Goal: Find contact information: Find contact information

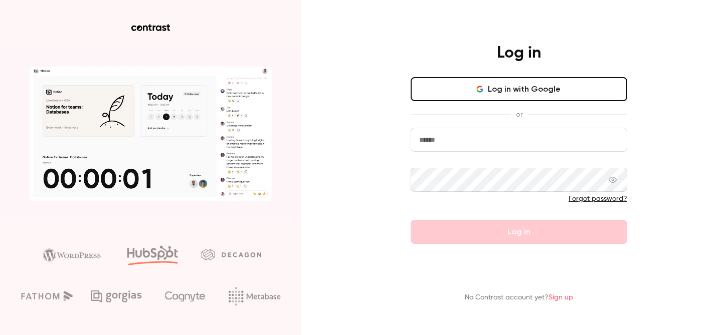
click at [472, 135] on input "email" at bounding box center [519, 140] width 217 height 24
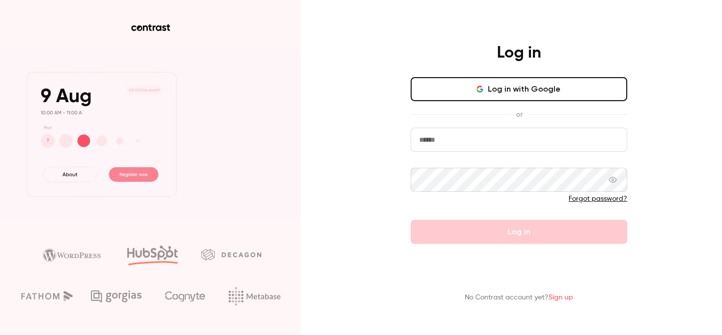
click at [478, 134] on input "email" at bounding box center [519, 140] width 217 height 24
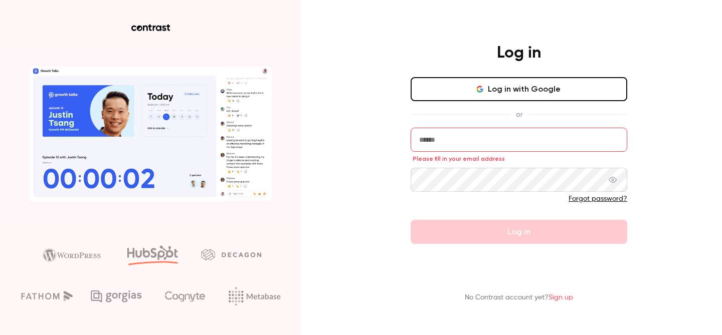
paste input "**********"
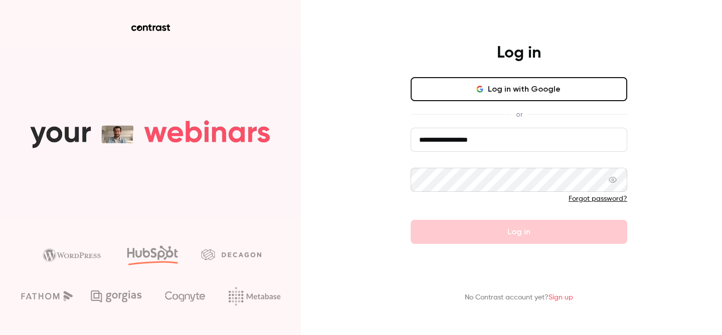
type input "**********"
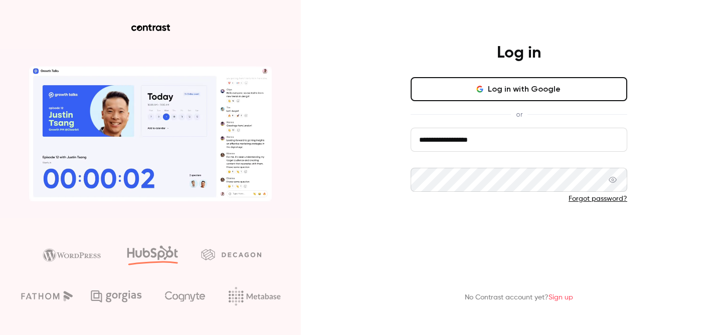
click at [463, 224] on button "Log in" at bounding box center [519, 232] width 217 height 24
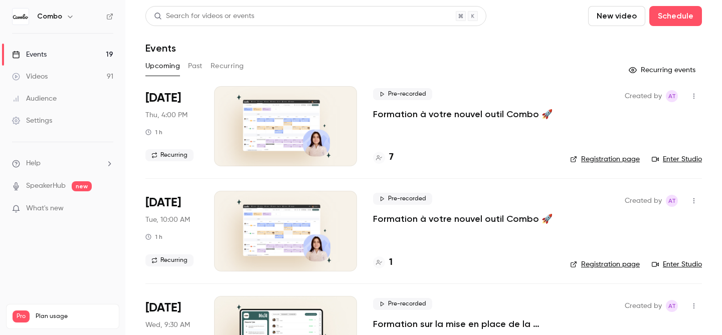
click at [679, 159] on link "Enter Studio" at bounding box center [677, 159] width 50 height 10
click at [386, 156] on div "7" at bounding box center [383, 158] width 21 height 14
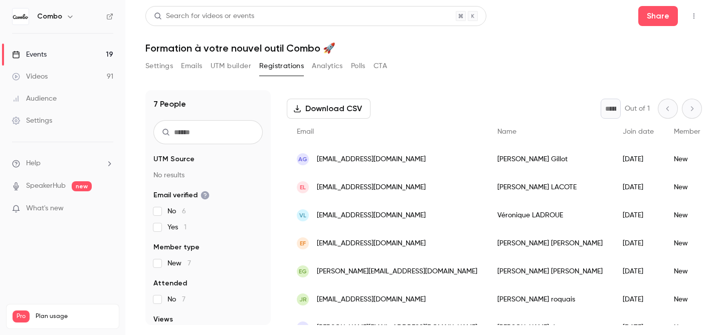
scroll to position [57, 0]
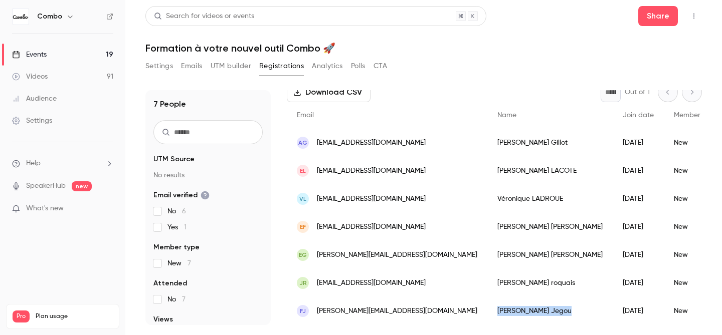
drag, startPoint x: 508, startPoint y: 311, endPoint x: 444, endPoint y: 311, distance: 64.2
click at [487, 311] on div "[PERSON_NAME]" at bounding box center [549, 311] width 125 height 28
copy div "[PERSON_NAME]"
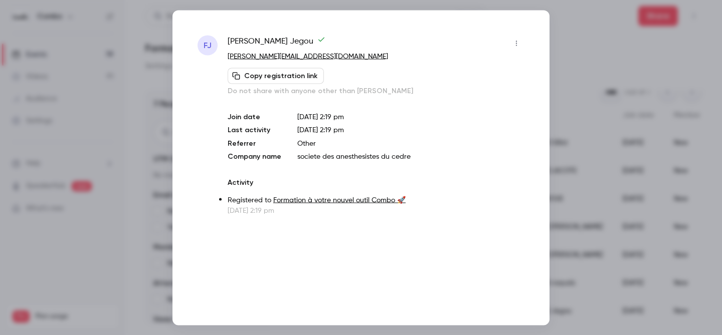
click at [262, 39] on span "[PERSON_NAME]" at bounding box center [277, 43] width 98 height 16
copy div "[PERSON_NAME]"
copy link "[PERSON_NAME][EMAIL_ADDRESS][DOMAIN_NAME]"
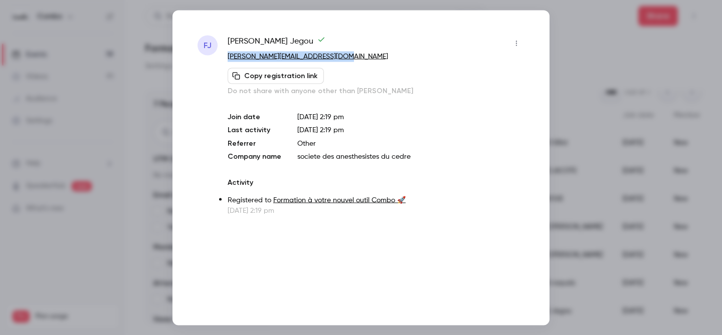
drag, startPoint x: 341, startPoint y: 57, endPoint x: 223, endPoint y: 58, distance: 118.9
click at [223, 58] on div "FJ [PERSON_NAME] [PERSON_NAME][EMAIL_ADDRESS][DOMAIN_NAME] Copy registration li…" at bounding box center [361, 125] width 327 height 181
click at [253, 41] on span "[PERSON_NAME]" at bounding box center [277, 43] width 98 height 16
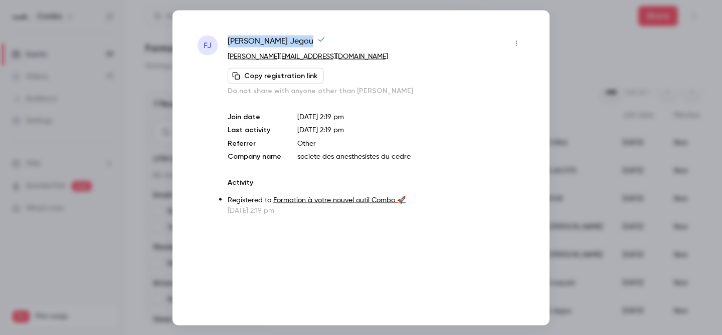
click at [253, 41] on span "[PERSON_NAME]" at bounding box center [277, 43] width 98 height 16
copy div "[PERSON_NAME]"
click at [162, 117] on div at bounding box center [361, 167] width 722 height 335
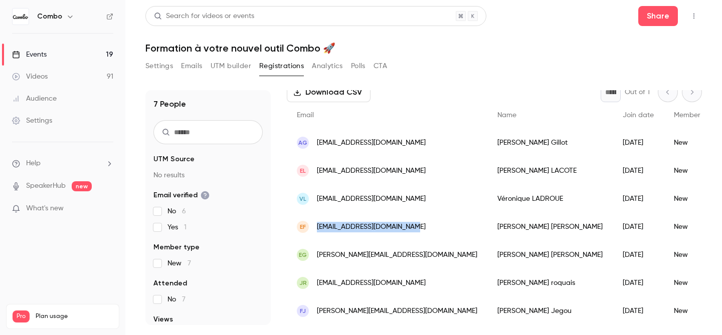
copy span "[EMAIL_ADDRESS][DOMAIN_NAME]"
drag, startPoint x: 416, startPoint y: 229, endPoint x: 316, endPoint y: 227, distance: 99.8
click at [316, 227] on div "EF [EMAIL_ADDRESS][DOMAIN_NAME]" at bounding box center [387, 227] width 201 height 28
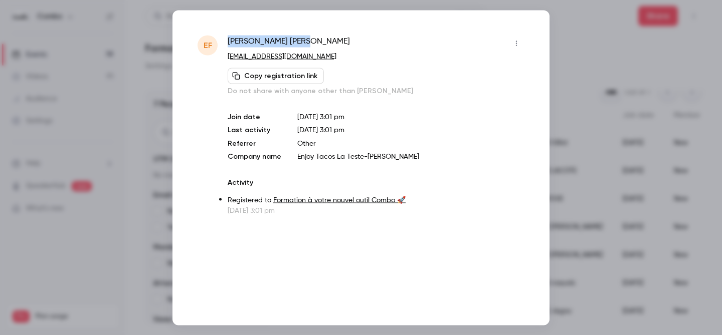
copy span "[PERSON_NAME]"
drag, startPoint x: 279, startPoint y: 41, endPoint x: 228, endPoint y: 40, distance: 51.2
click at [228, 40] on div "[PERSON_NAME]" at bounding box center [376, 43] width 297 height 16
click at [119, 87] on div at bounding box center [361, 167] width 722 height 335
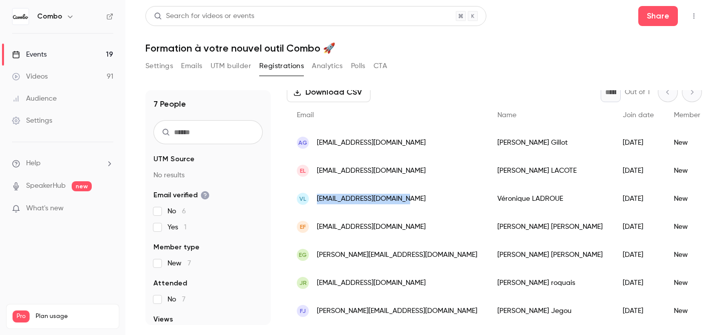
copy span "[EMAIL_ADDRESS][DOMAIN_NAME]"
drag, startPoint x: 409, startPoint y: 197, endPoint x: 317, endPoint y: 199, distance: 91.3
click at [317, 199] on div "VL [EMAIL_ADDRESS][DOMAIN_NAME]" at bounding box center [387, 199] width 201 height 28
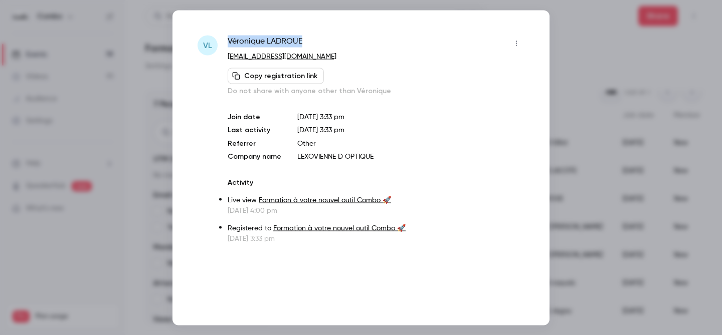
copy span "[PERSON_NAME]"
drag, startPoint x: 306, startPoint y: 42, endPoint x: 228, endPoint y: 44, distance: 77.7
click at [228, 42] on div "[PERSON_NAME]" at bounding box center [376, 43] width 297 height 16
click at [90, 130] on div at bounding box center [361, 167] width 722 height 335
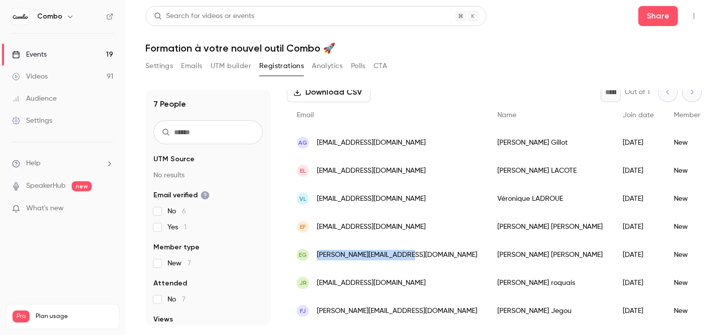
copy span "[PERSON_NAME][EMAIL_ADDRESS][DOMAIN_NAME]"
drag, startPoint x: 418, startPoint y: 257, endPoint x: 317, endPoint y: 259, distance: 101.3
click at [317, 259] on div "EG [PERSON_NAME][EMAIL_ADDRESS][DOMAIN_NAME]" at bounding box center [387, 255] width 201 height 28
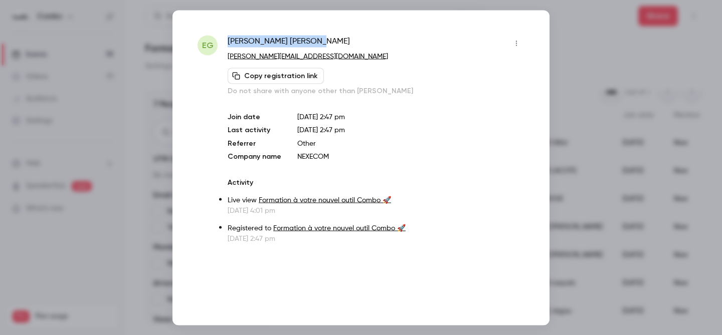
copy span "[PERSON_NAME]"
drag, startPoint x: 318, startPoint y: 44, endPoint x: 228, endPoint y: 40, distance: 90.8
click at [228, 40] on div "[PERSON_NAME]" at bounding box center [376, 43] width 297 height 16
click at [574, 93] on div at bounding box center [361, 167] width 722 height 335
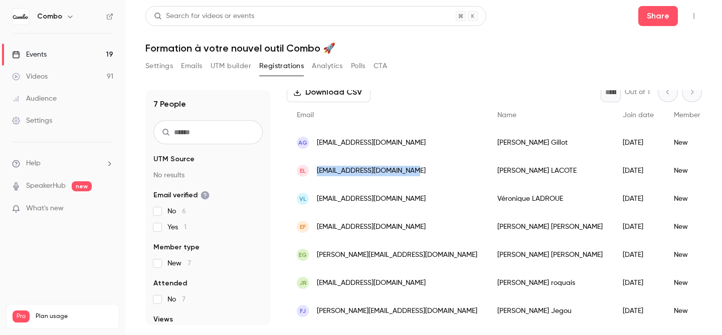
drag, startPoint x: 411, startPoint y: 168, endPoint x: 313, endPoint y: 171, distance: 97.8
click at [313, 171] on div "EL [EMAIL_ADDRESS][DOMAIN_NAME]" at bounding box center [387, 171] width 201 height 28
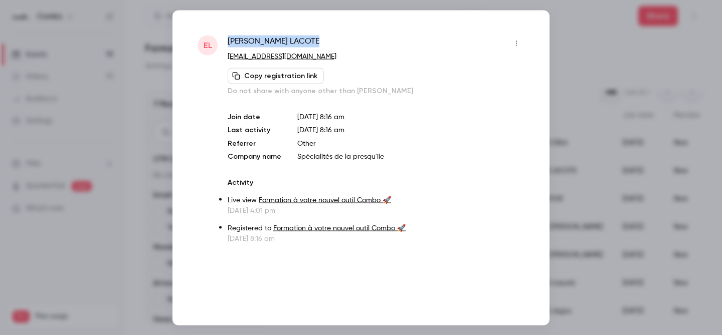
drag, startPoint x: 312, startPoint y: 43, endPoint x: 229, endPoint y: 41, distance: 83.8
click at [228, 41] on div "[PERSON_NAME]" at bounding box center [376, 43] width 297 height 16
click at [612, 113] on div at bounding box center [361, 167] width 722 height 335
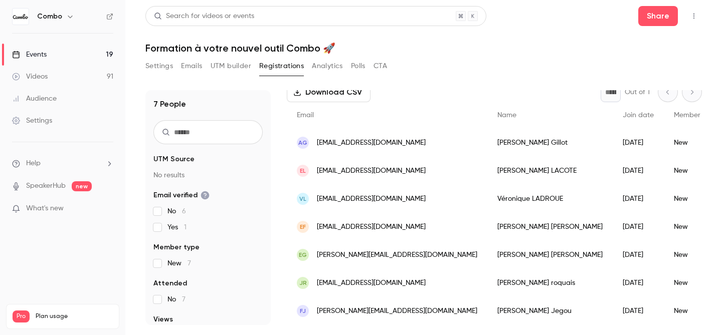
click at [85, 54] on link "Events 19" at bounding box center [62, 55] width 125 height 22
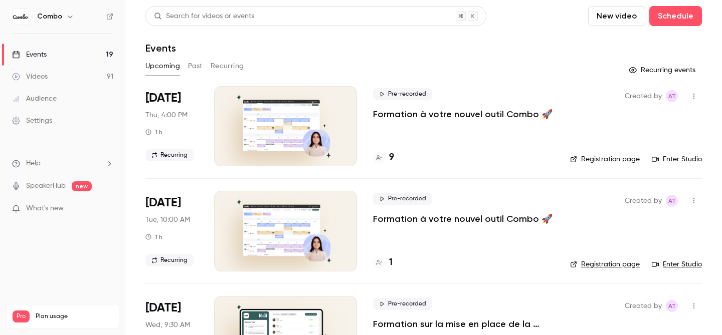
click at [388, 158] on div "9" at bounding box center [383, 158] width 21 height 14
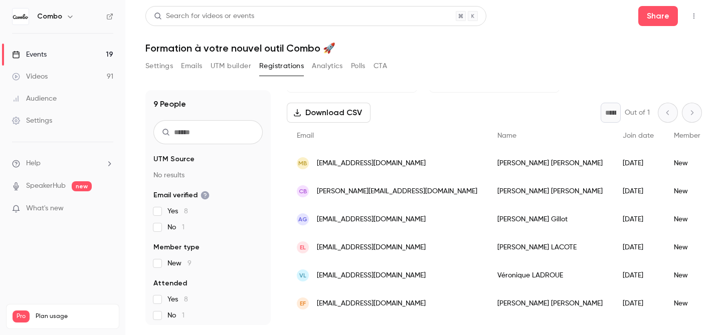
scroll to position [41, 0]
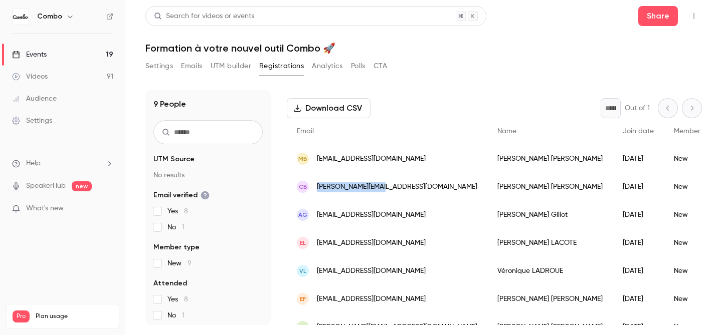
drag, startPoint x: 385, startPoint y: 188, endPoint x: 318, endPoint y: 186, distance: 66.7
click at [318, 186] on div "cb [EMAIL_ADDRESS][DOMAIN_NAME]" at bounding box center [387, 187] width 201 height 28
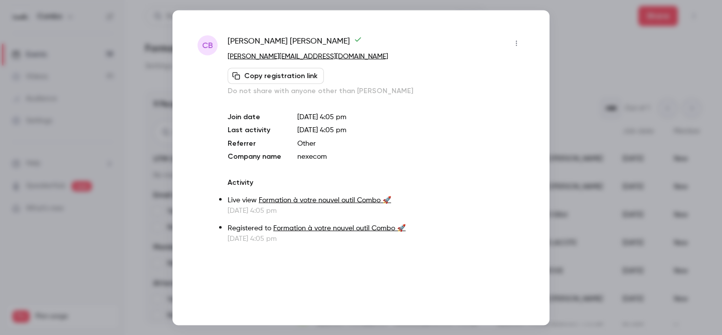
click at [306, 159] on p "nexecom" at bounding box center [410, 156] width 227 height 10
click at [591, 67] on div at bounding box center [361, 167] width 722 height 335
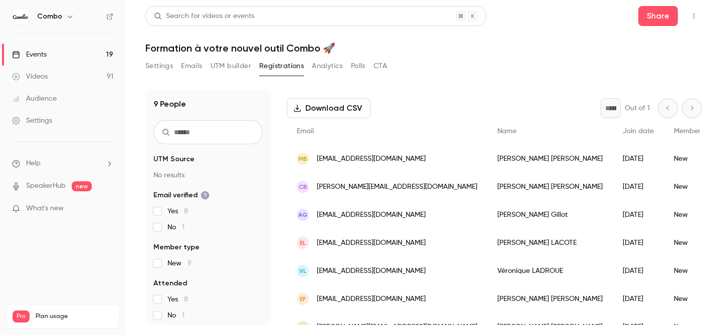
scroll to position [44, 0]
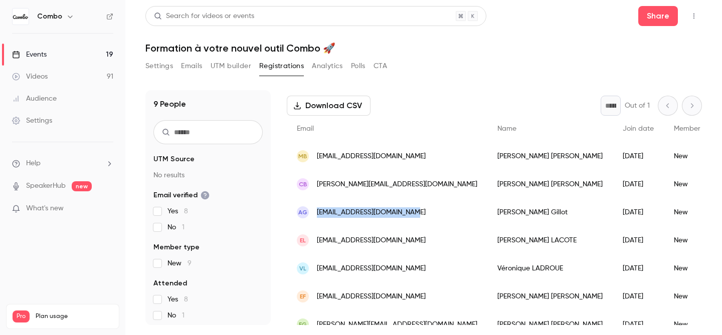
drag, startPoint x: 423, startPoint y: 213, endPoint x: 323, endPoint y: 207, distance: 99.9
click at [323, 207] on div "AG [EMAIL_ADDRESS][DOMAIN_NAME]" at bounding box center [387, 213] width 201 height 28
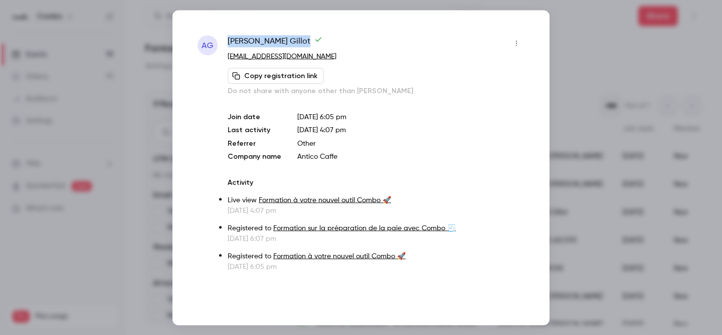
drag, startPoint x: 277, startPoint y: 38, endPoint x: 229, endPoint y: 36, distance: 48.7
click at [229, 36] on span "[PERSON_NAME]" at bounding box center [275, 43] width 95 height 16
